Goal: Task Accomplishment & Management: Manage account settings

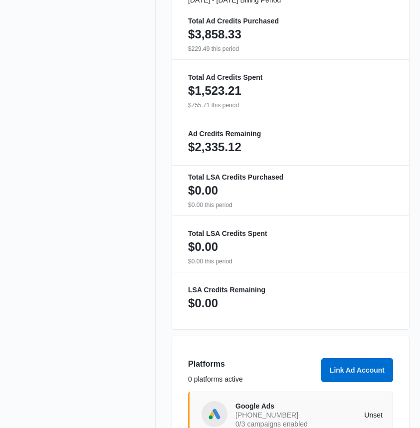
scroll to position [629, 0]
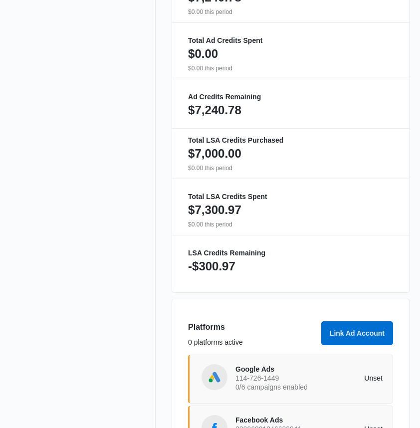
scroll to position [436, 0]
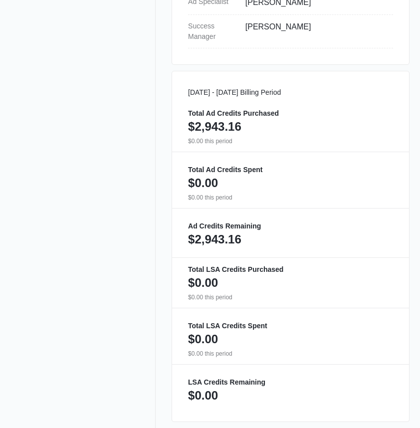
scroll to position [686, 0]
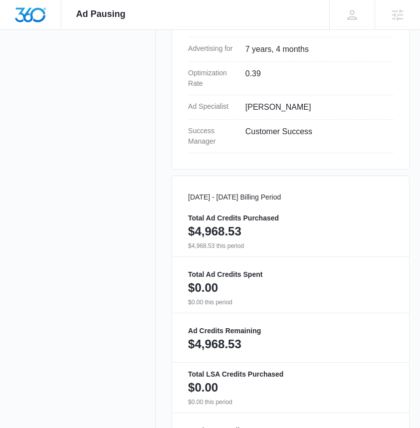
scroll to position [142, 0]
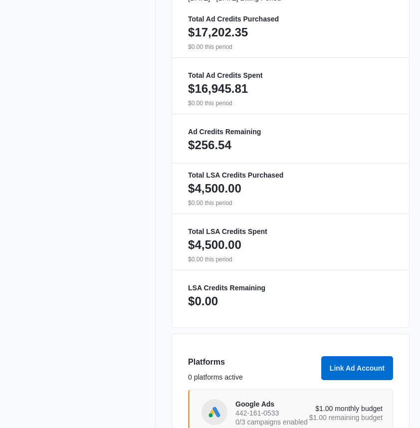
scroll to position [629, 0]
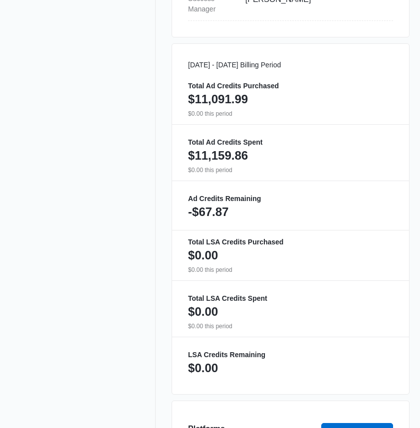
scroll to position [629, 0]
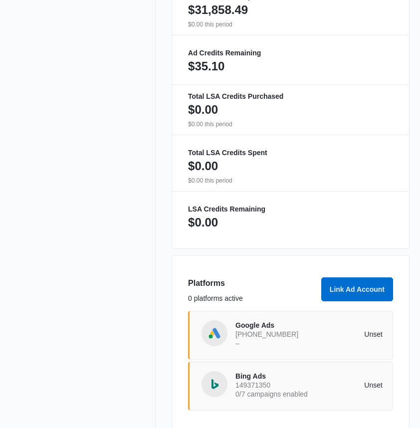
scroll to position [680, 0]
